Goal: Task Accomplishment & Management: Use online tool/utility

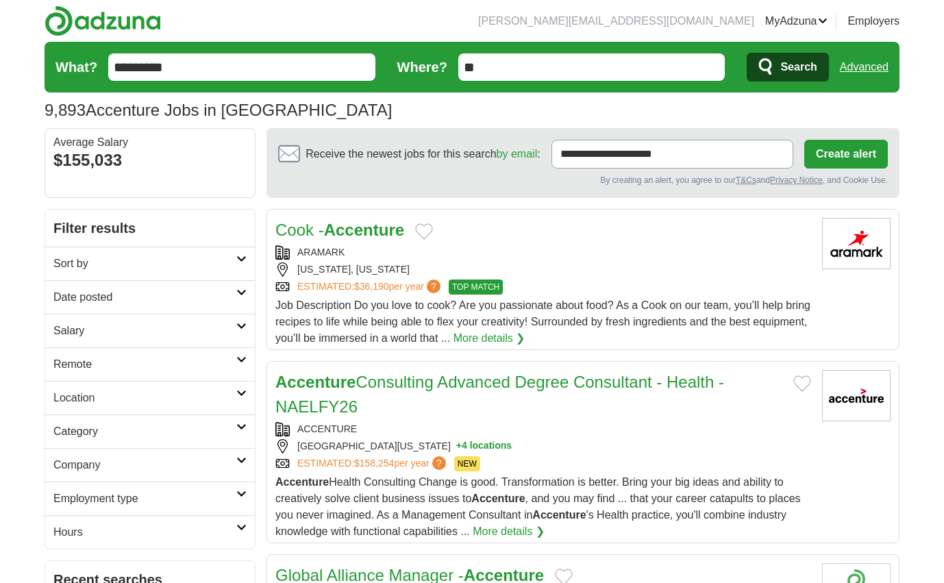
click at [238, 359] on icon at bounding box center [241, 359] width 10 height 7
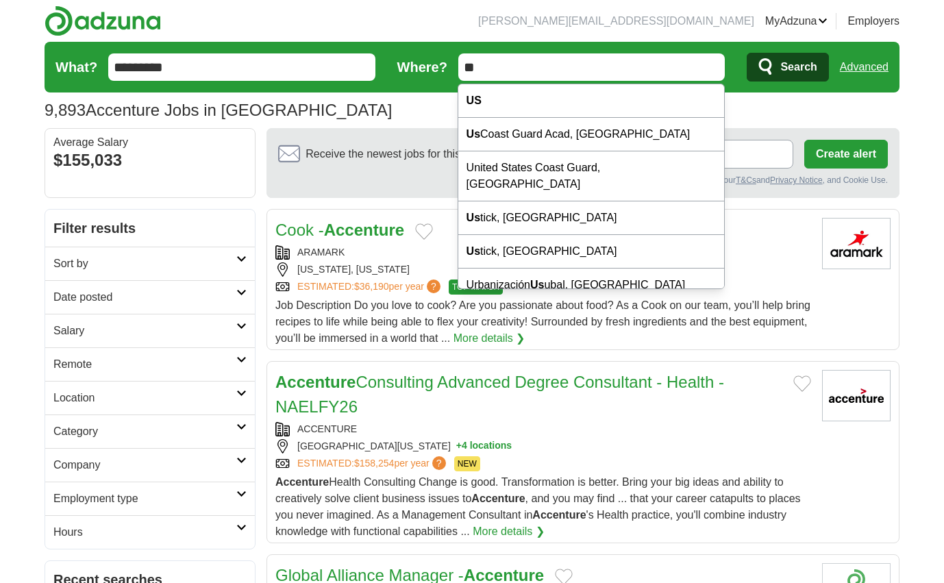
drag, startPoint x: 501, startPoint y: 63, endPoint x: 440, endPoint y: 60, distance: 61.1
click at [440, 60] on form "What? ********* Where? ** Search Advanced" at bounding box center [472, 67] width 855 height 51
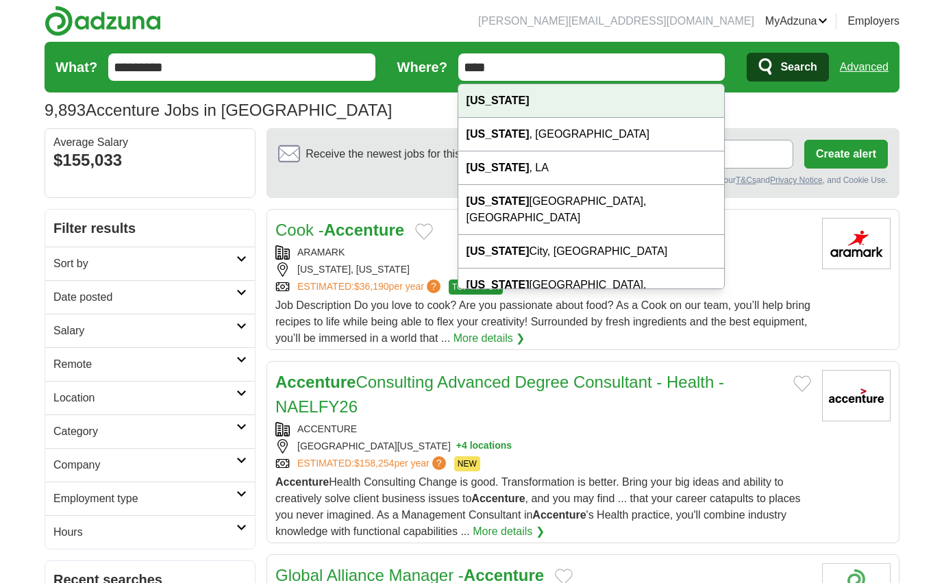
type input "****"
click at [503, 96] on div "[US_STATE]" at bounding box center [591, 101] width 266 height 34
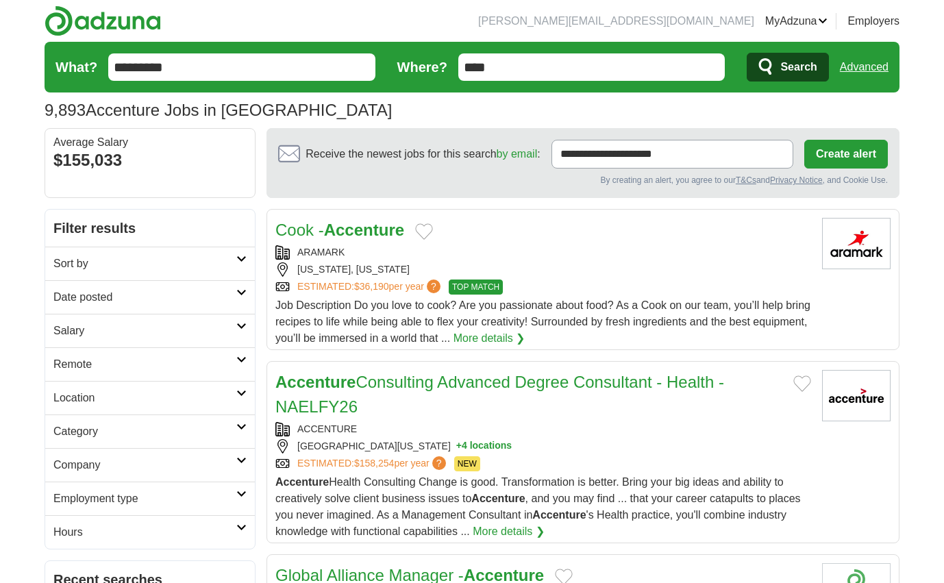
click at [808, 69] on span "Search" at bounding box center [799, 66] width 36 height 27
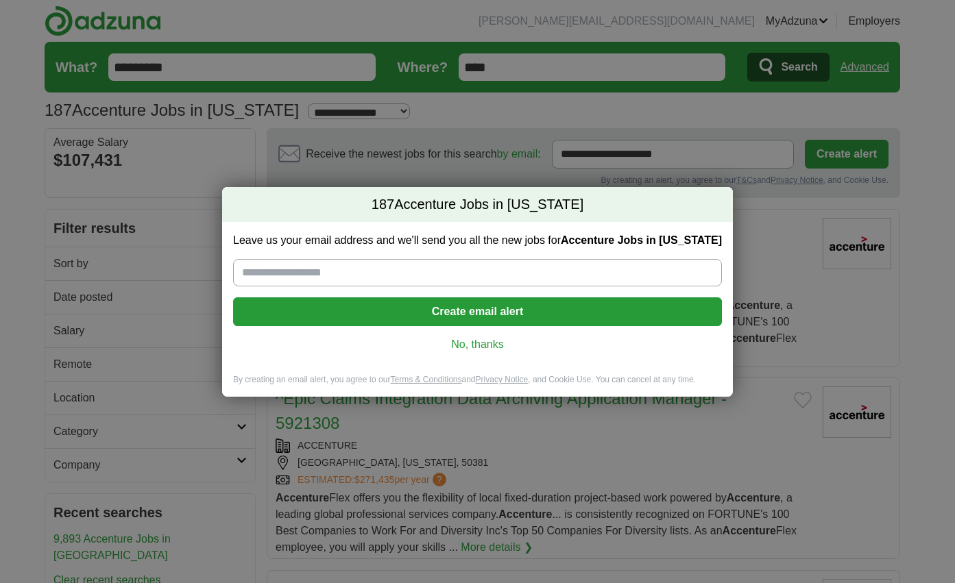
click at [484, 350] on link "No, thanks" at bounding box center [477, 344] width 467 height 15
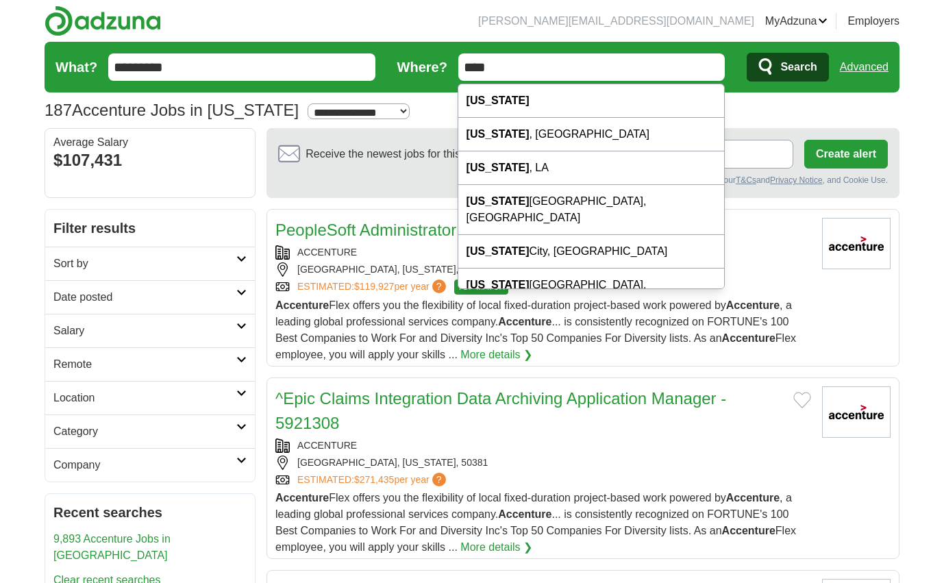
drag, startPoint x: 536, startPoint y: 72, endPoint x: 379, endPoint y: 58, distance: 157.5
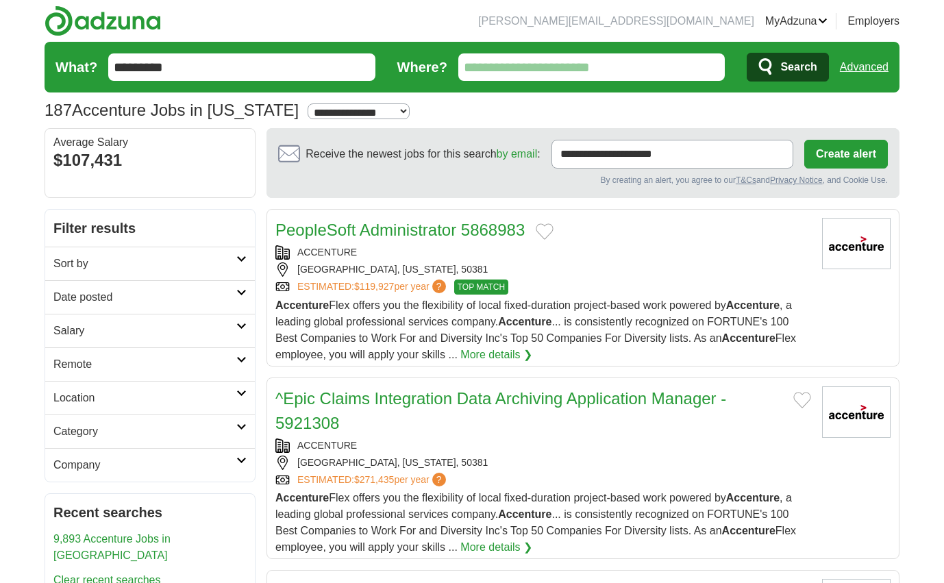
click at [787, 67] on span "Search" at bounding box center [799, 66] width 36 height 27
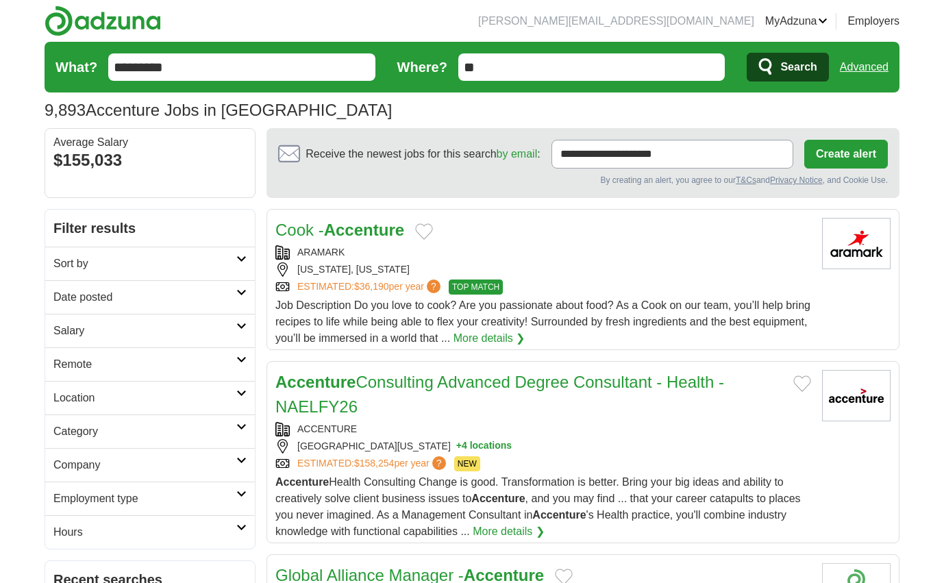
click at [90, 427] on h2 "Category" at bounding box center [144, 432] width 183 height 16
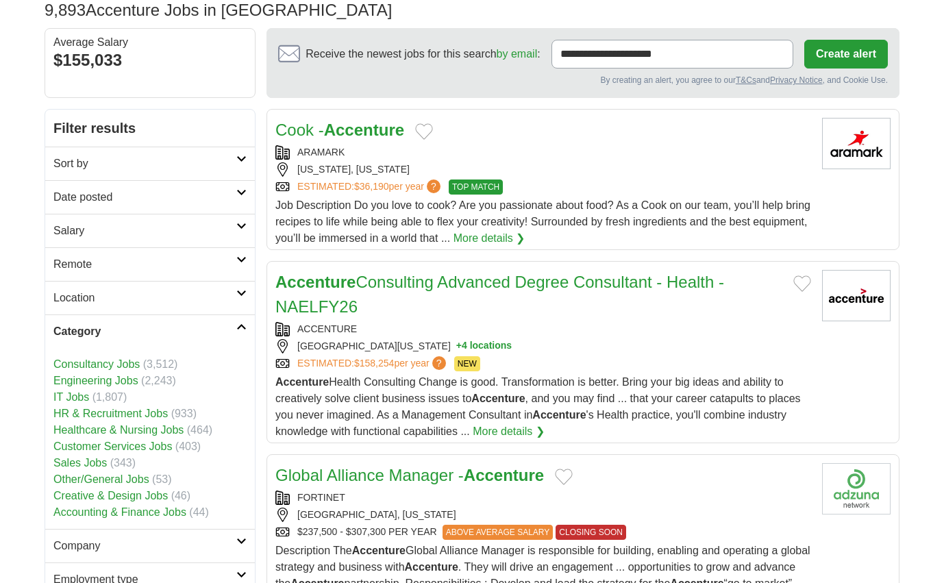
scroll to position [97, 0]
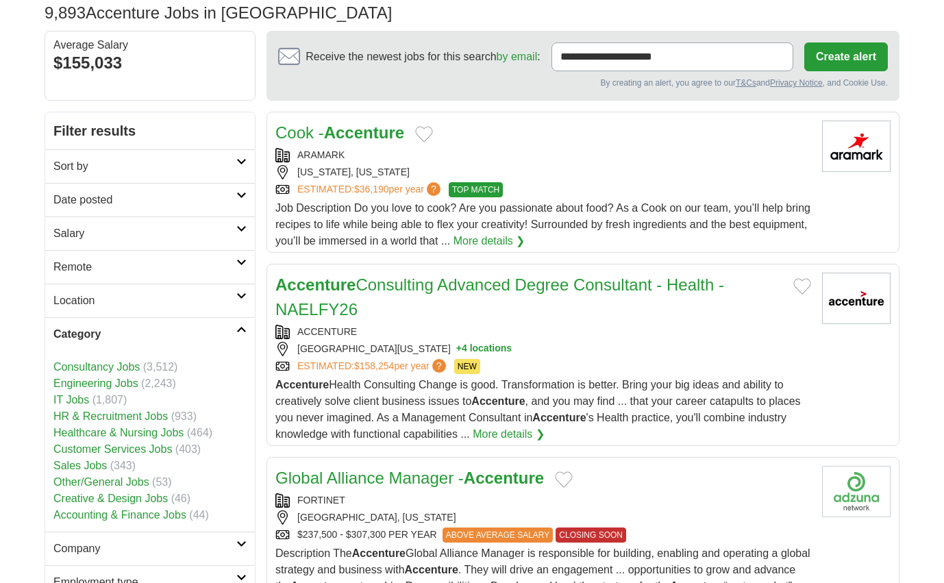
click at [136, 417] on link "HR & Recruitment Jobs" at bounding box center [110, 416] width 114 height 12
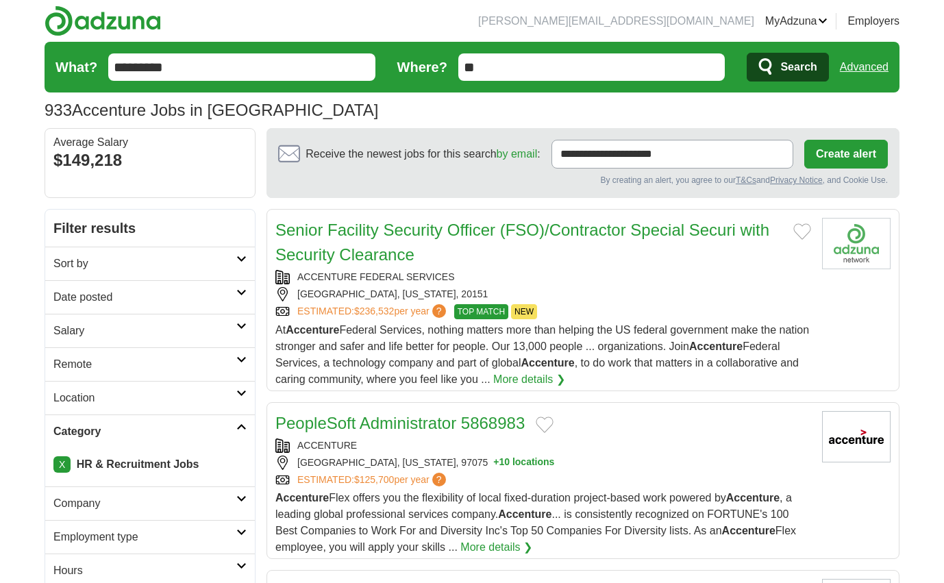
click at [60, 466] on link "X" at bounding box center [61, 464] width 17 height 16
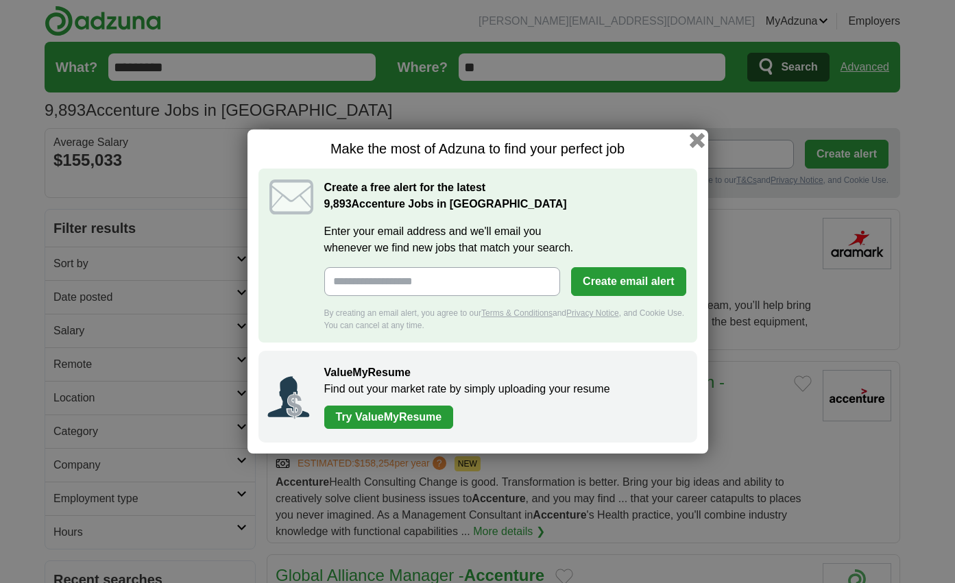
click at [700, 139] on button "button" at bounding box center [696, 140] width 15 height 15
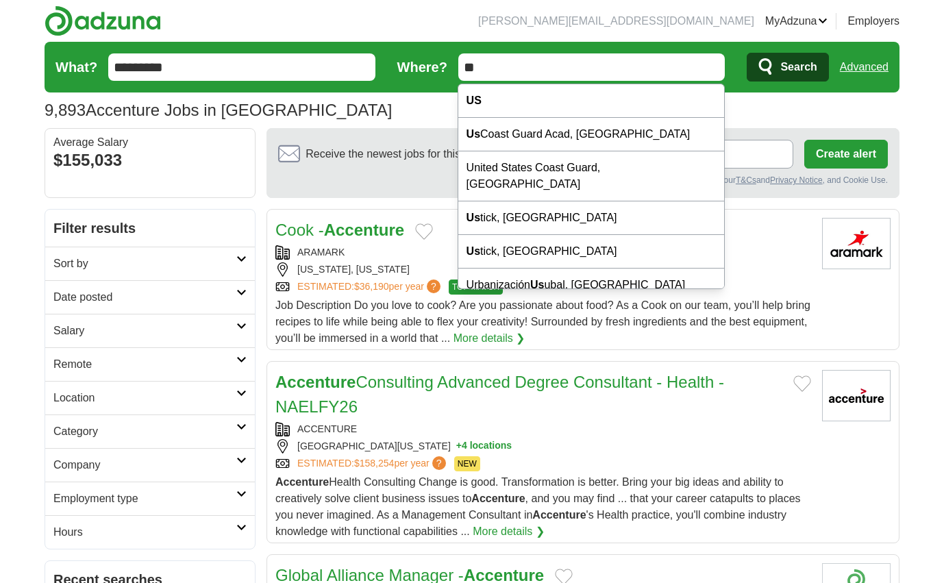
type input "*"
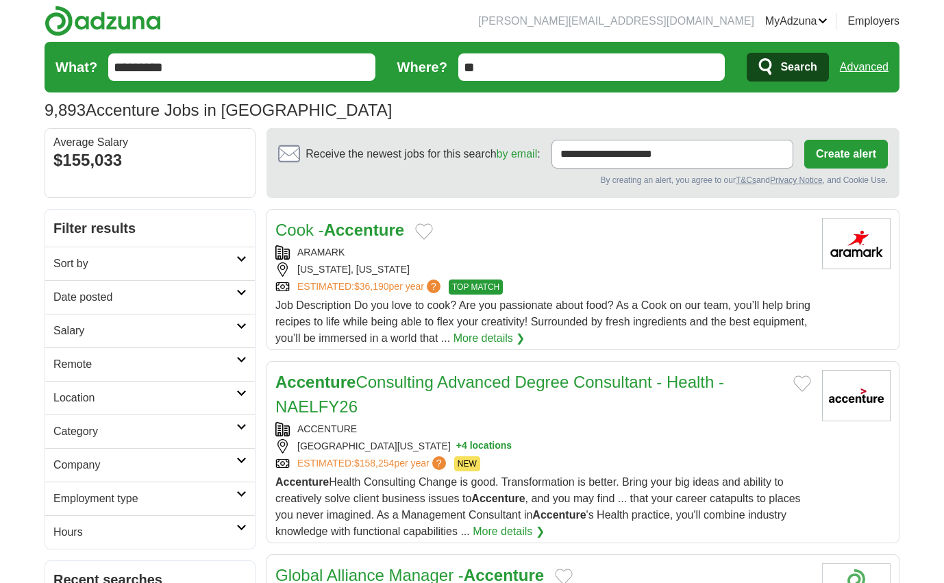
type input "*"
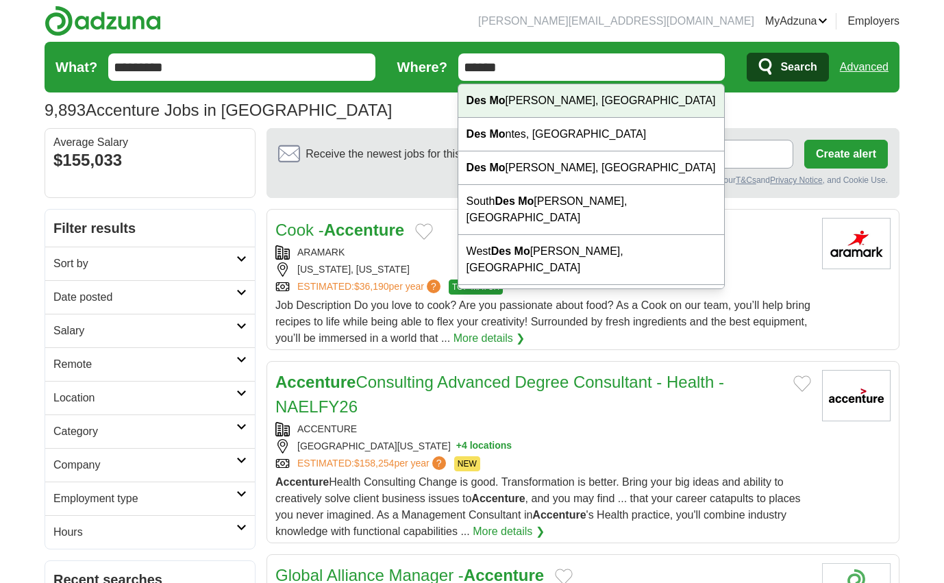
click at [510, 110] on div "Des Mo ines, IA" at bounding box center [591, 101] width 266 height 34
type input "**********"
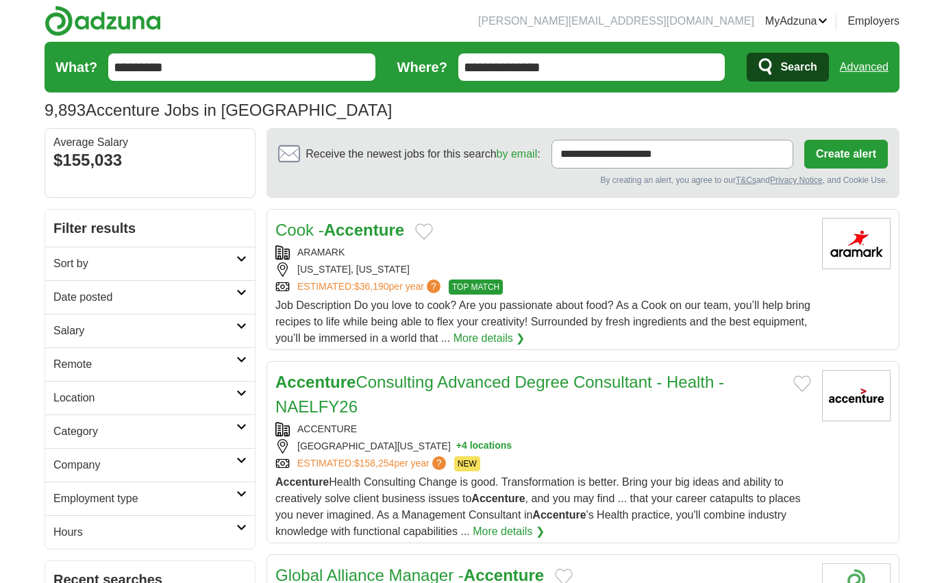
click at [790, 63] on span "Search" at bounding box center [799, 66] width 36 height 27
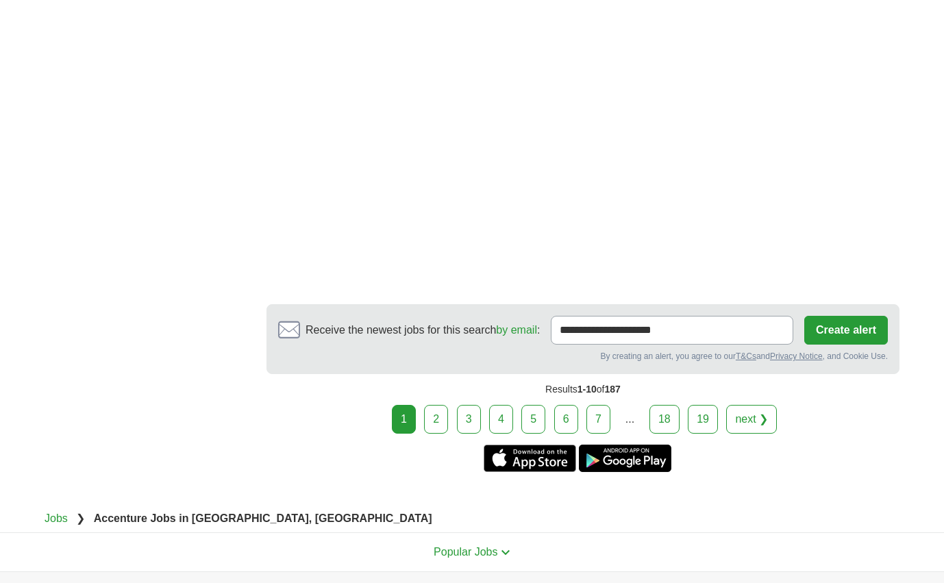
scroll to position [2342, 0]
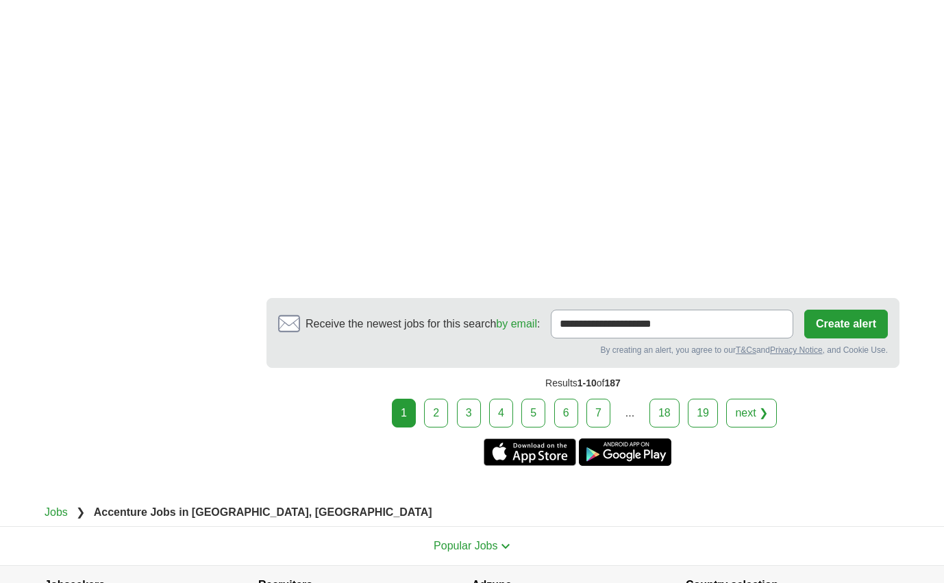
click at [437, 419] on link "2" at bounding box center [436, 413] width 24 height 29
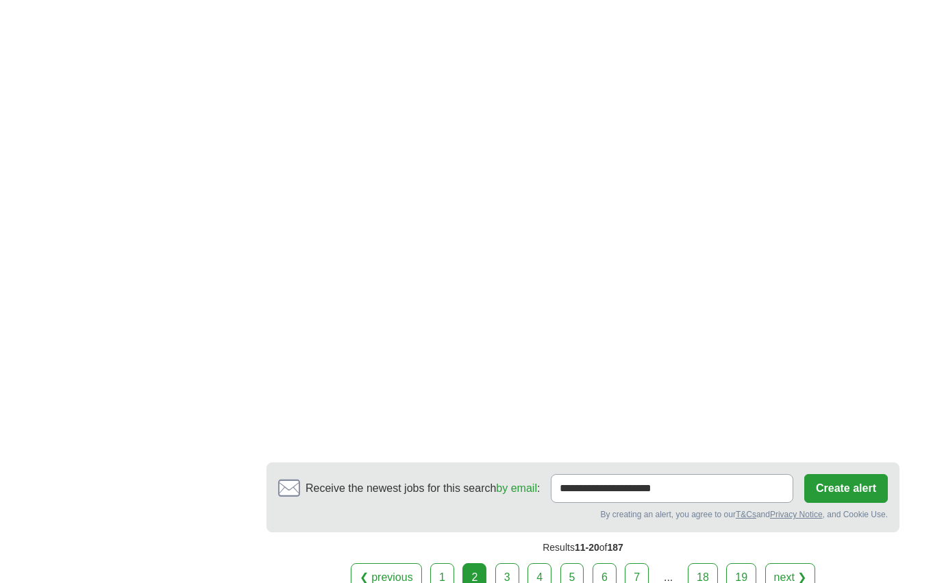
scroll to position [2466, 0]
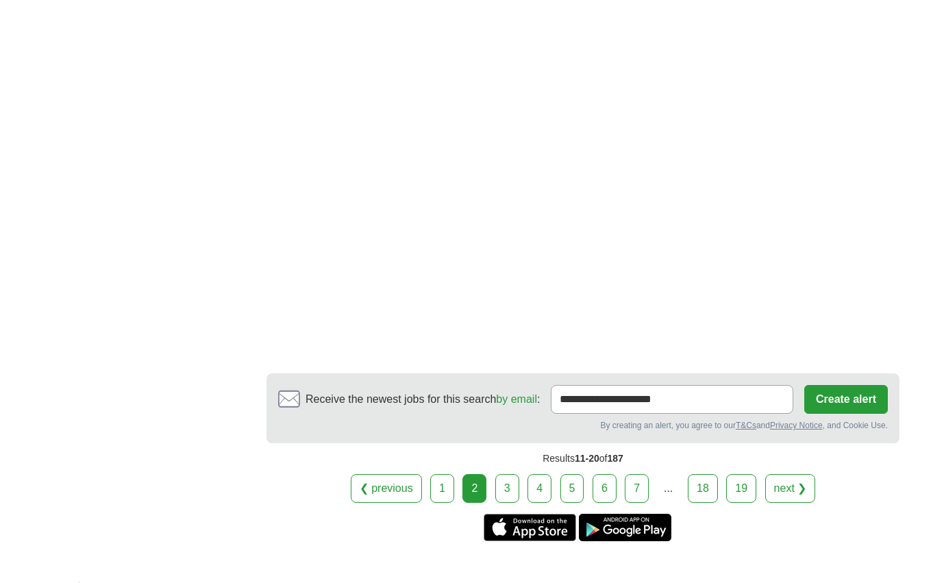
click at [506, 474] on link "3" at bounding box center [507, 488] width 24 height 29
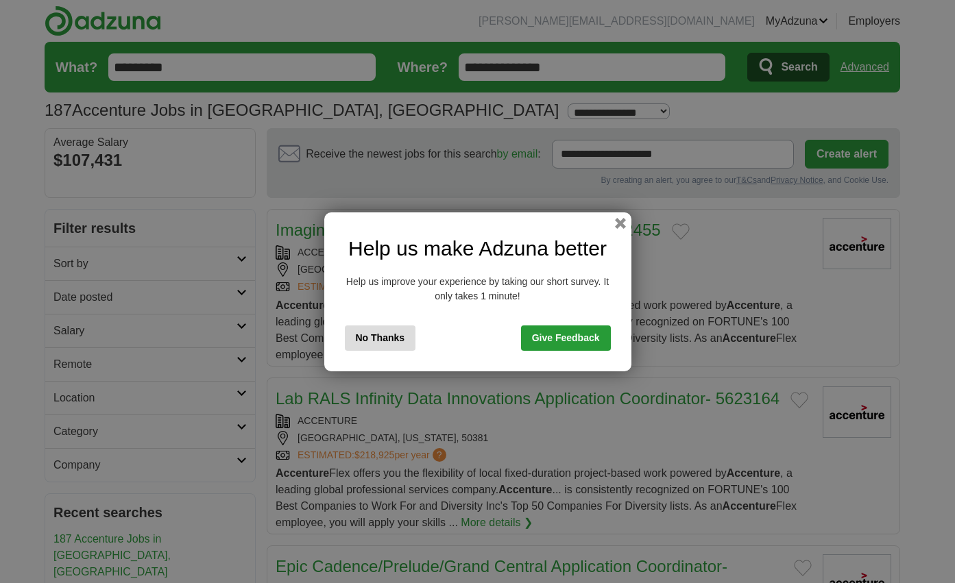
click at [404, 330] on button "No Thanks" at bounding box center [380, 338] width 71 height 25
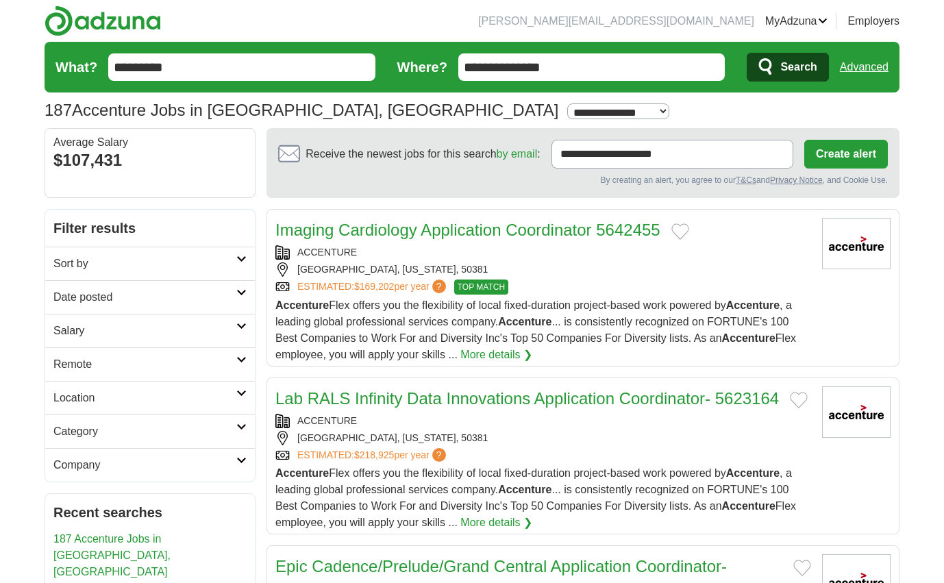
drag, startPoint x: 238, startPoint y: 64, endPoint x: 53, endPoint y: 61, distance: 185.7
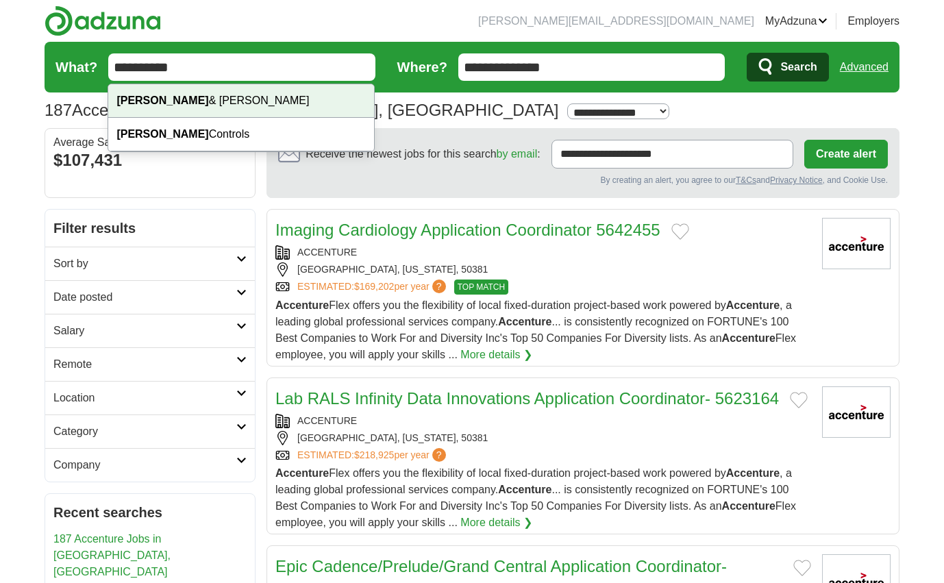
click at [154, 99] on strong "[PERSON_NAME]" at bounding box center [163, 101] width 92 height 12
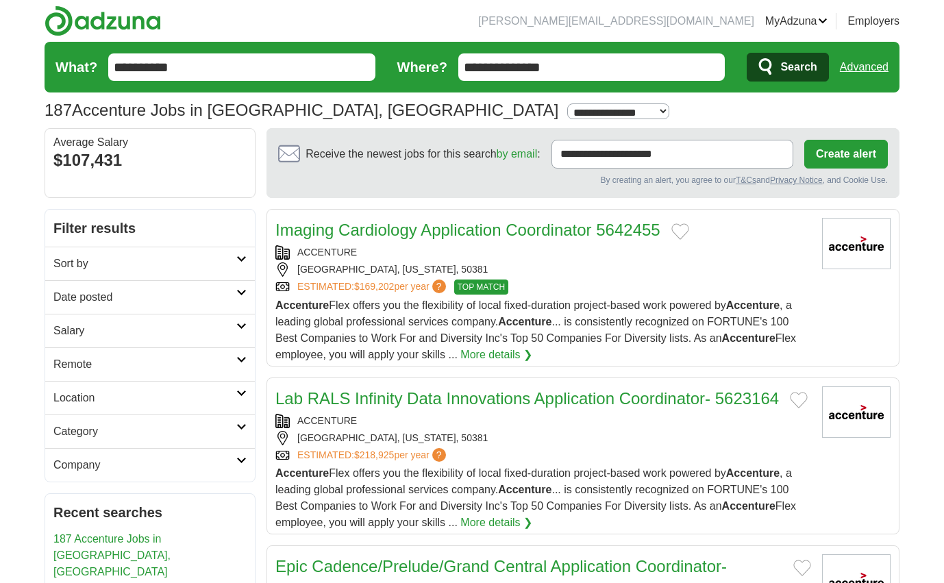
type input "**********"
drag, startPoint x: 635, startPoint y: 66, endPoint x: 380, endPoint y: 55, distance: 255.2
click at [805, 64] on span "Search" at bounding box center [799, 66] width 36 height 27
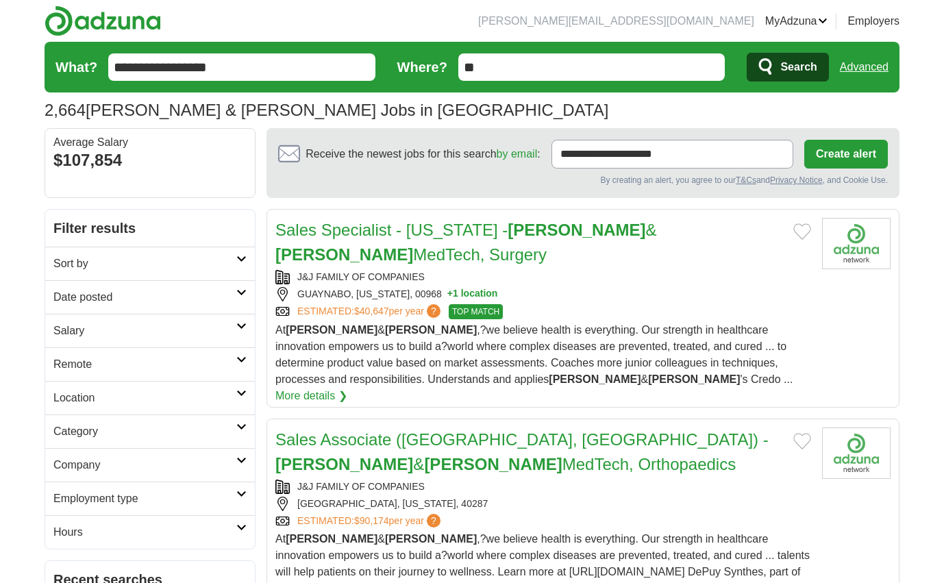
click at [243, 426] on icon at bounding box center [241, 427] width 10 height 7
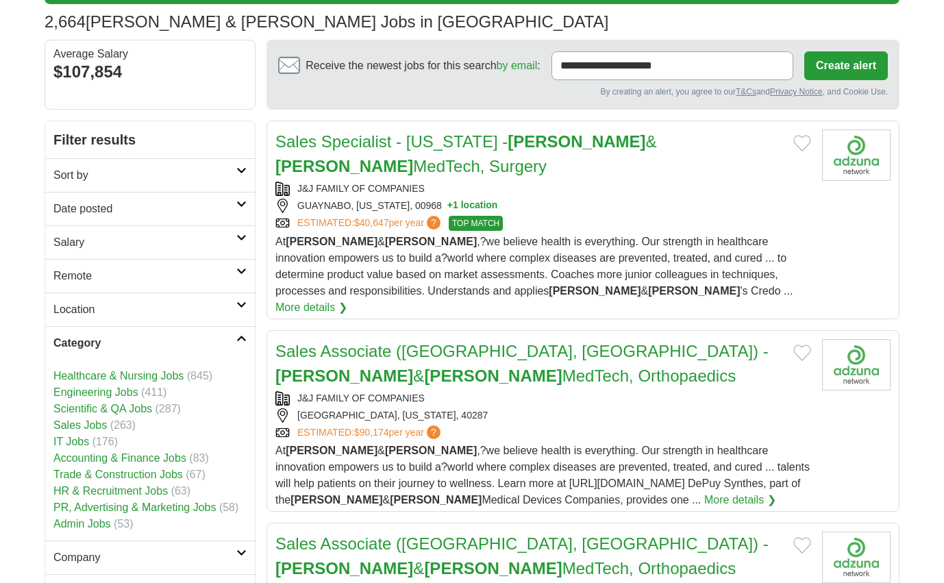
scroll to position [110, 0]
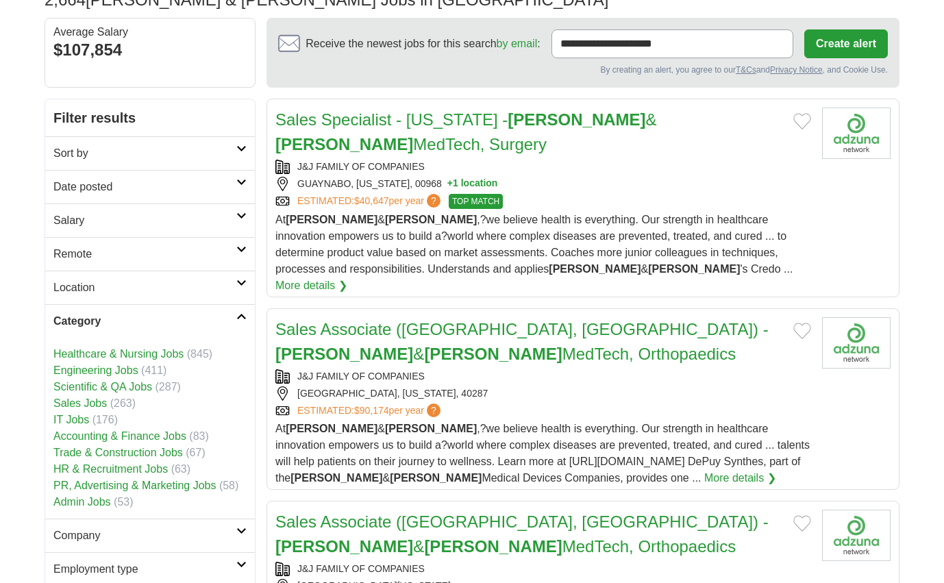
click at [147, 471] on link "HR & Recruitment Jobs" at bounding box center [110, 469] width 114 height 12
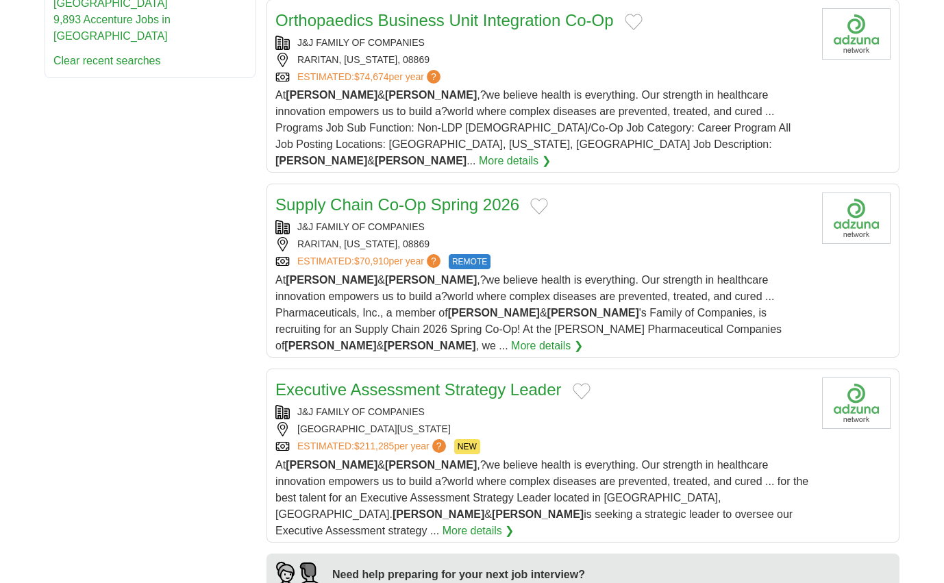
scroll to position [837, 0]
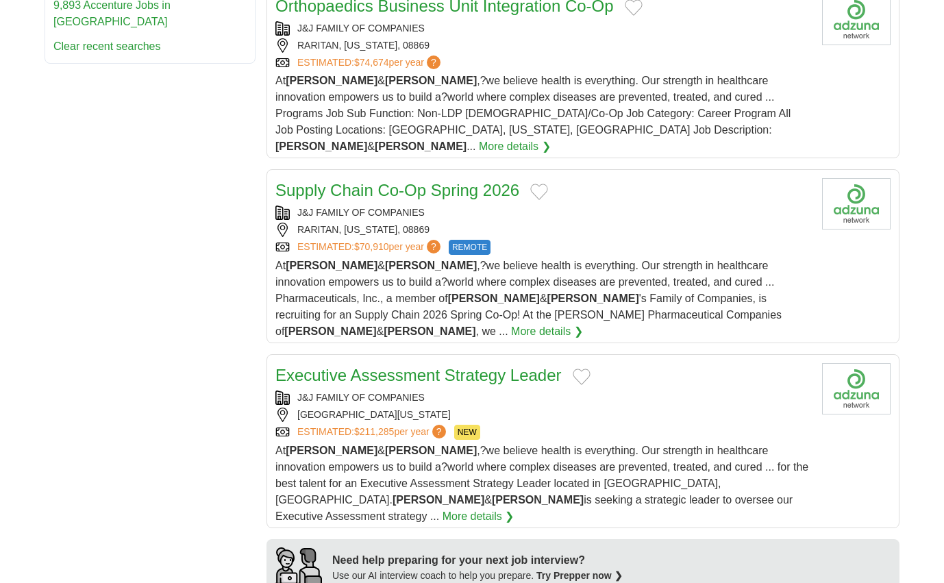
click at [417, 366] on link "Executive Assessment Strategy Leader" at bounding box center [418, 375] width 286 height 19
click at [446, 425] on span "?" at bounding box center [439, 432] width 14 height 14
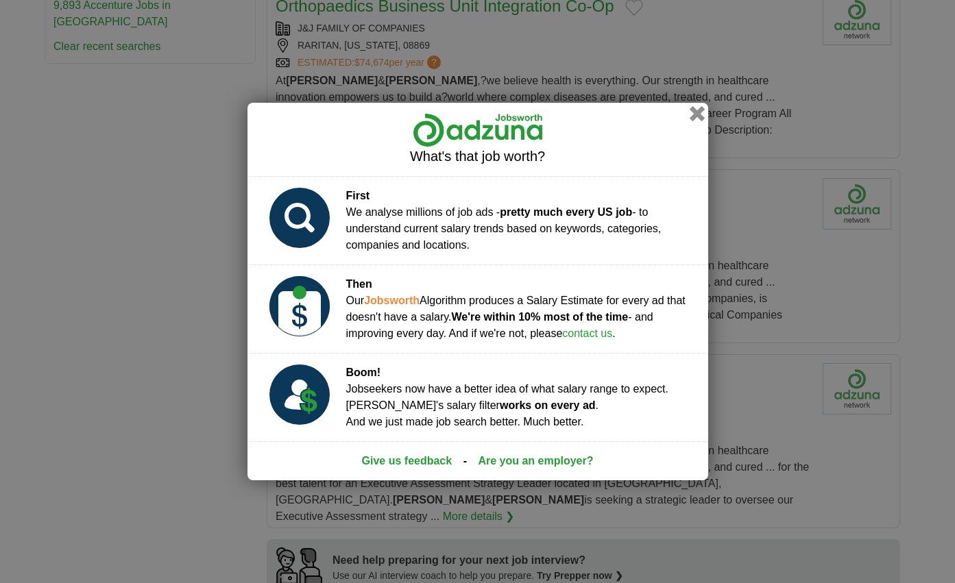
click at [702, 114] on button "button" at bounding box center [696, 113] width 15 height 15
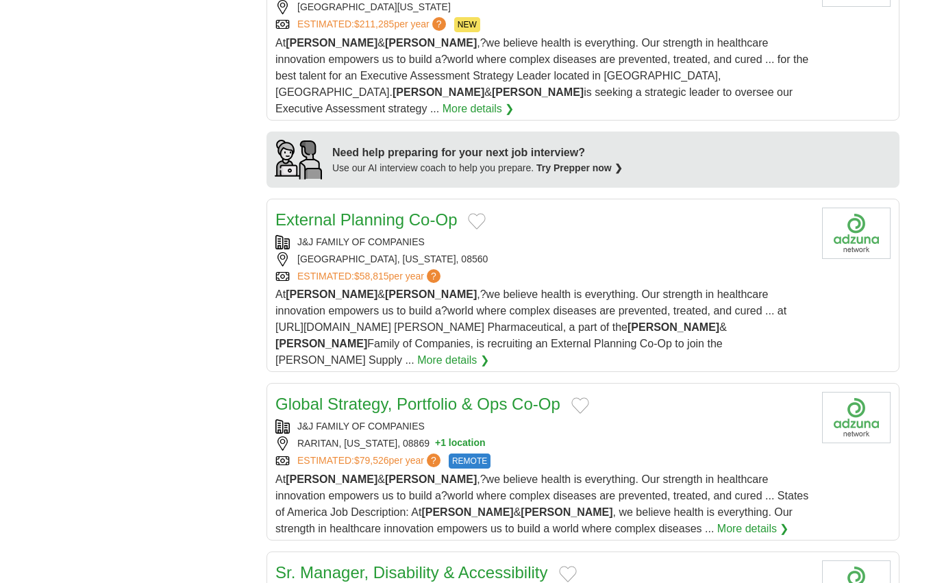
scroll to position [0, 0]
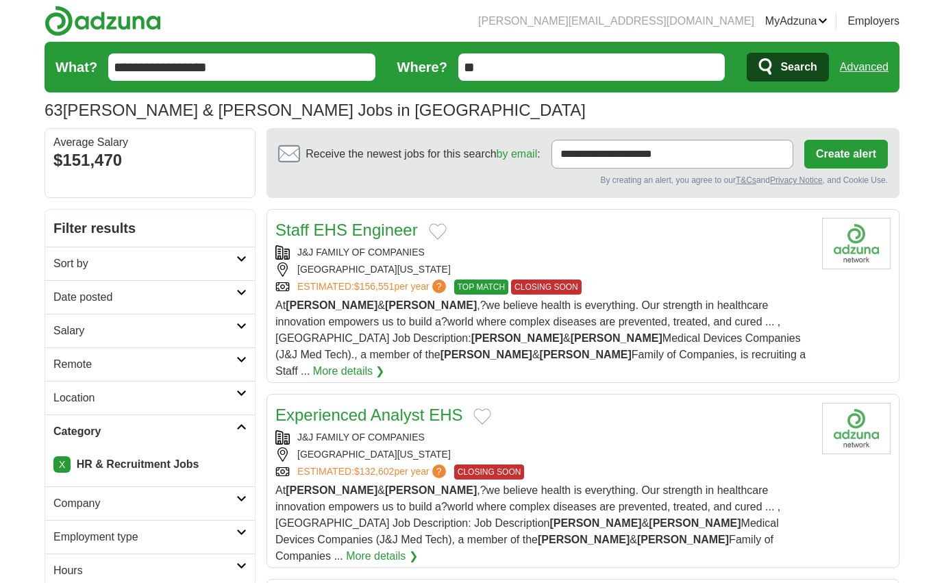
click at [91, 364] on h2 "Remote" at bounding box center [144, 364] width 183 height 16
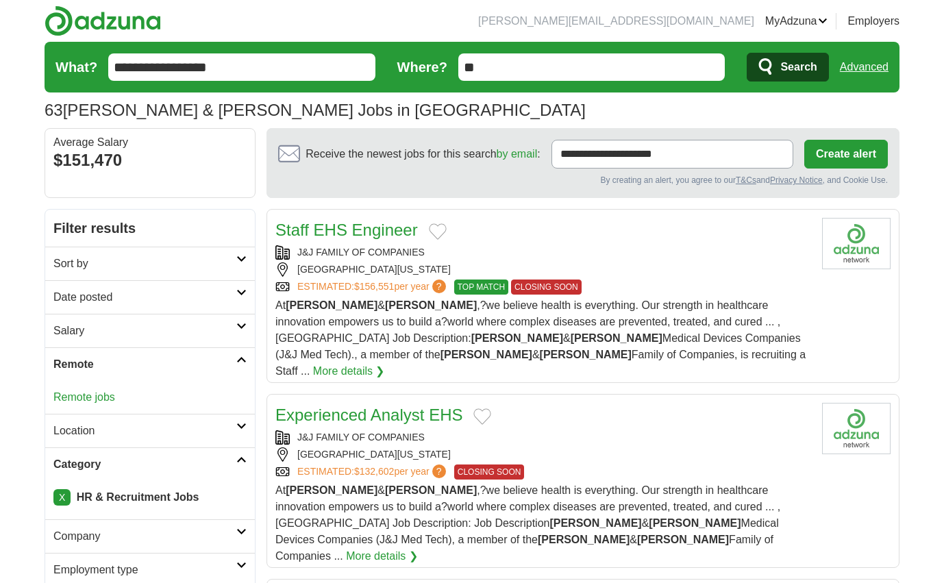
click at [91, 364] on h2 "Remote" at bounding box center [144, 364] width 183 height 16
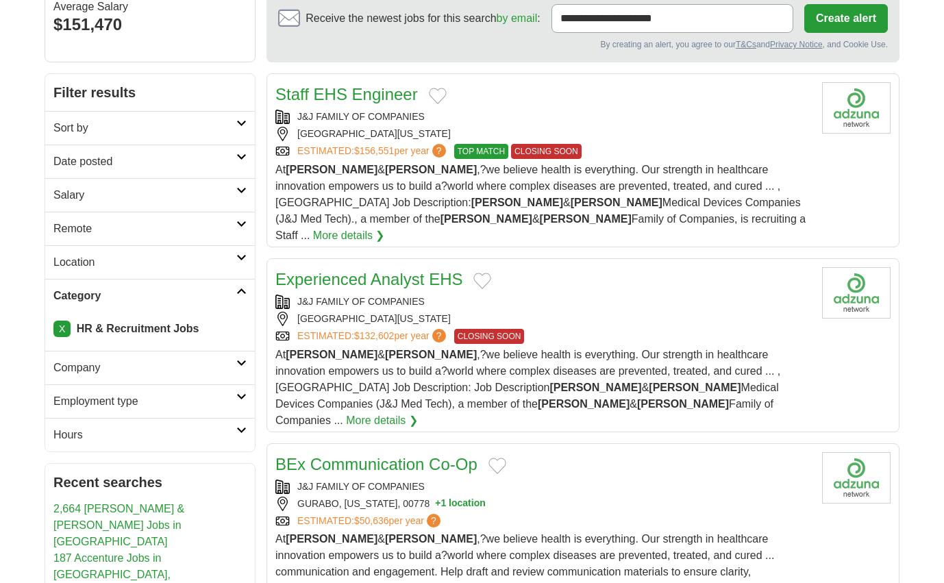
scroll to position [138, 0]
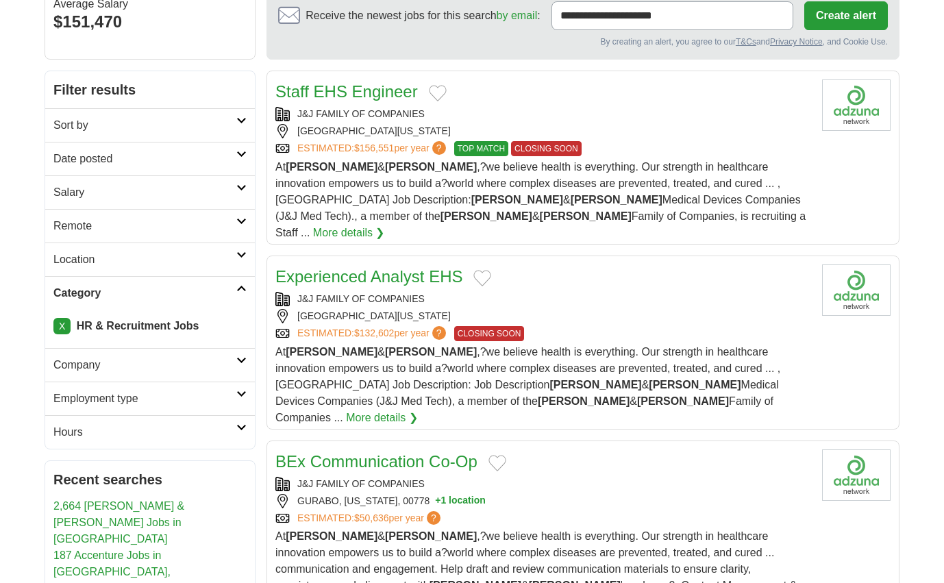
click at [232, 364] on h2 "Company" at bounding box center [144, 365] width 183 height 16
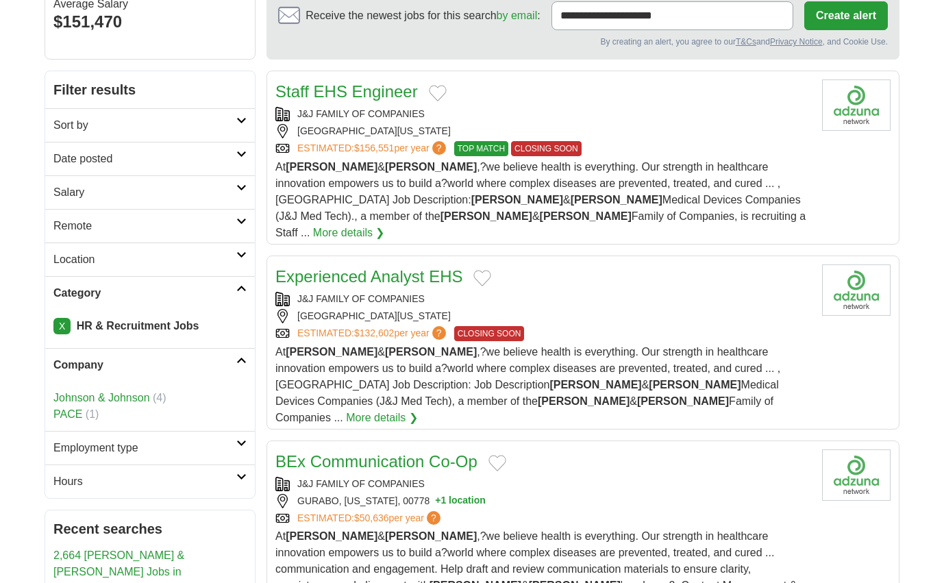
click at [241, 362] on icon at bounding box center [241, 360] width 10 height 7
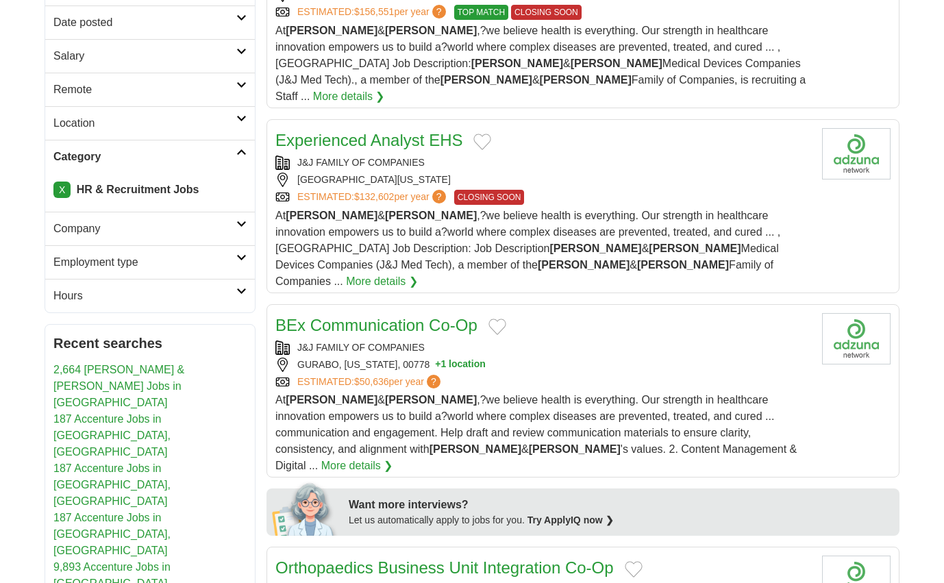
scroll to position [0, 0]
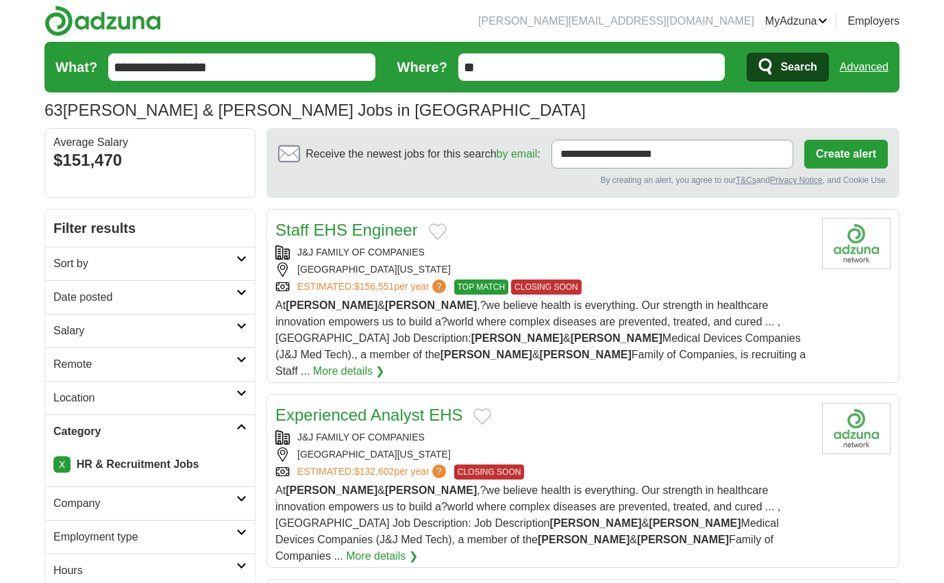
click at [0, 0] on link "Resumes" at bounding box center [0, 0] width 0 height 0
